Goal: Obtain resource: Download file/media

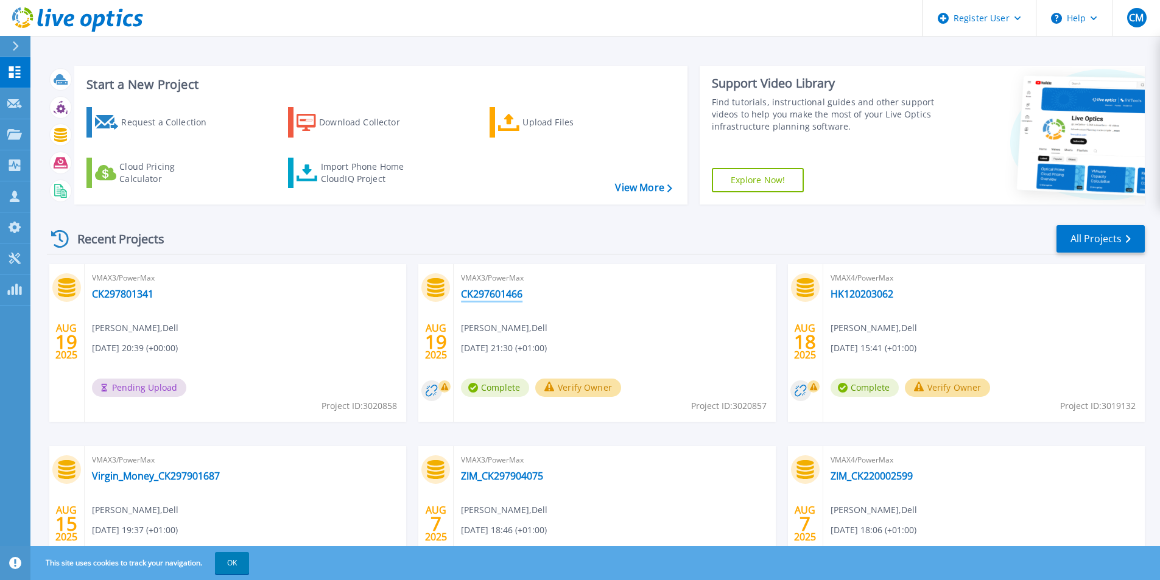
click at [519, 298] on link "CK297601466" at bounding box center [491, 294] width 61 height 12
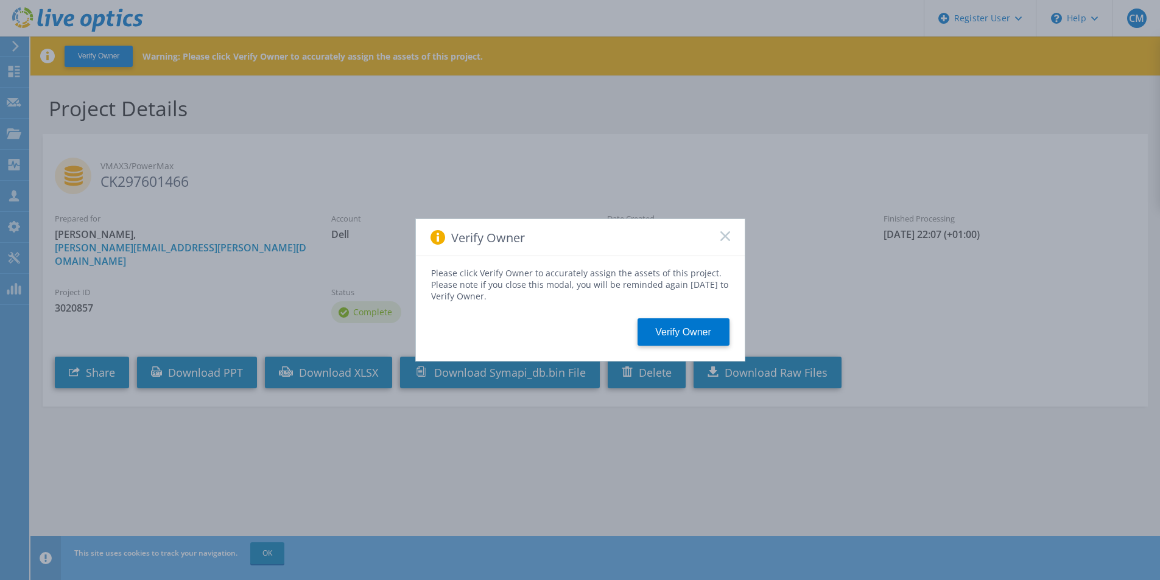
click at [728, 237] on icon at bounding box center [725, 236] width 10 height 10
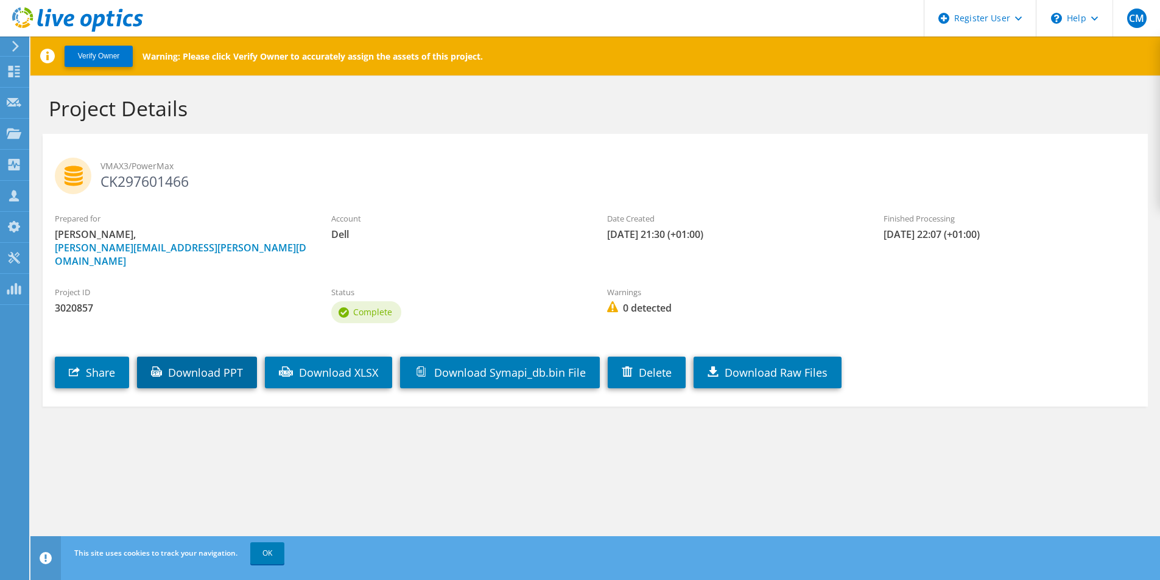
click at [220, 357] on link "Download PPT" at bounding box center [197, 373] width 120 height 32
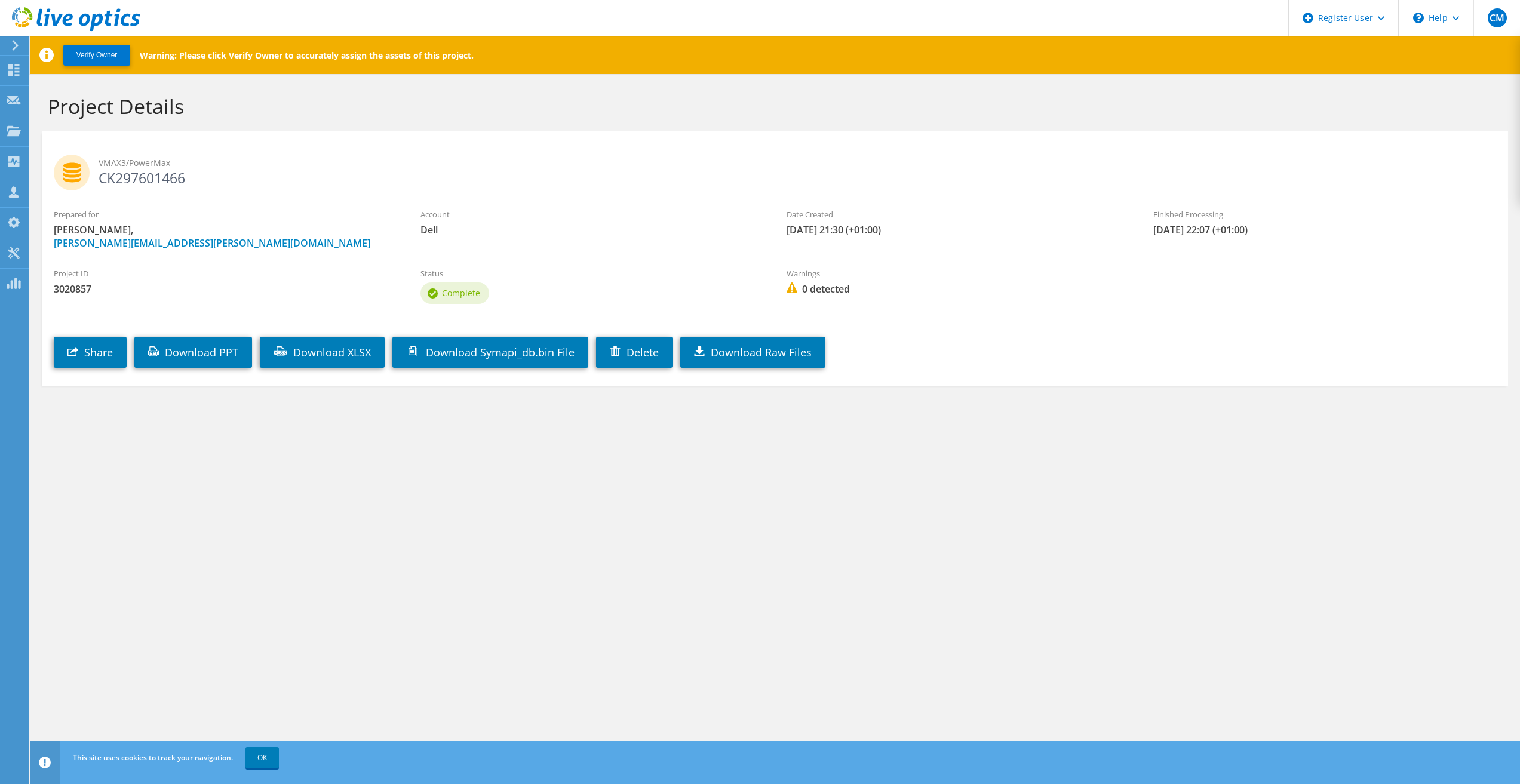
click at [417, 155] on h2 "VMAX3/PowerMax CK297601466" at bounding box center [775, 170] width 1442 height 29
click at [13, 66] on use at bounding box center [15, 71] width 12 height 12
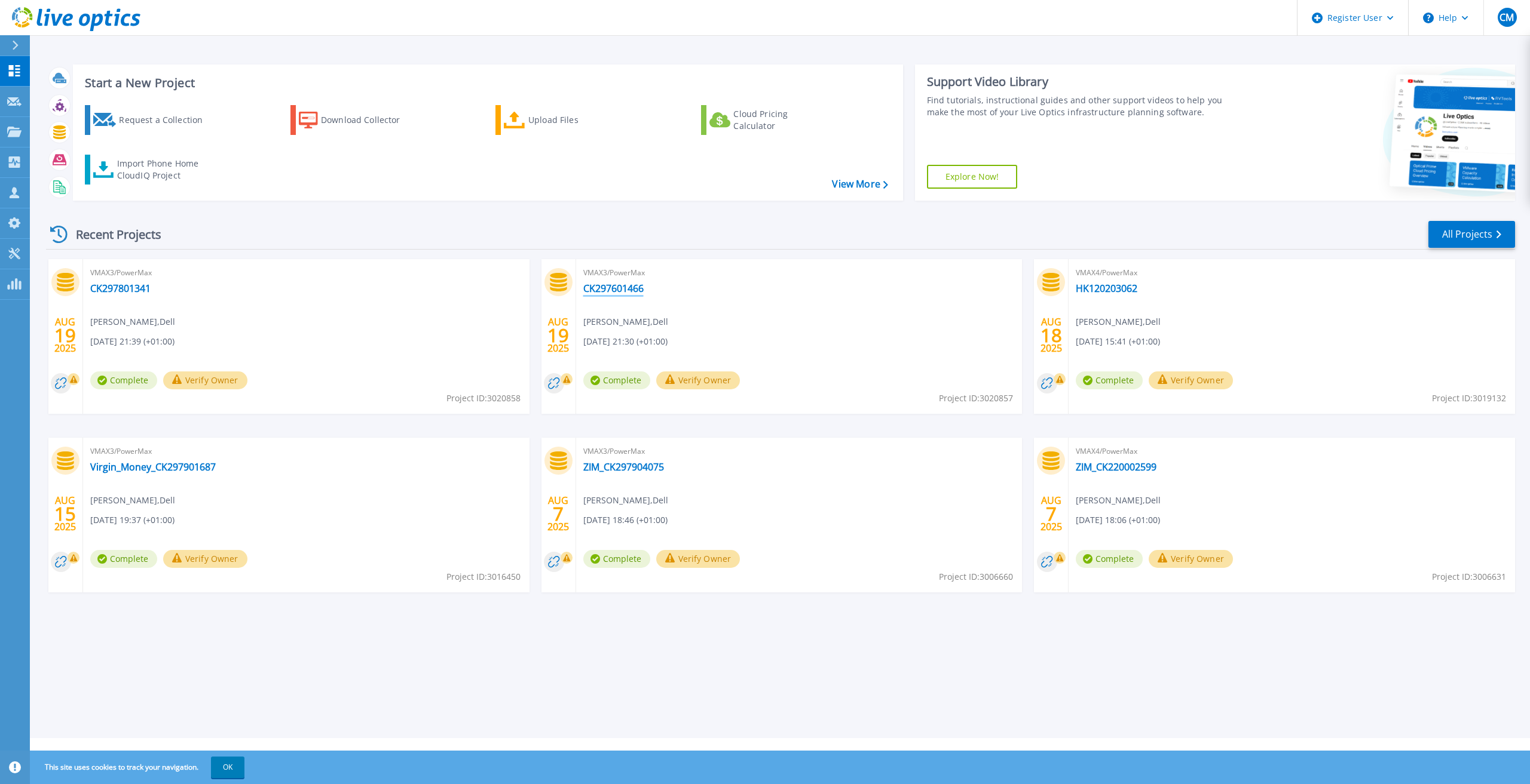
click at [617, 287] on link "CK297601466" at bounding box center [612, 288] width 60 height 12
